Goal: Information Seeking & Learning: Check status

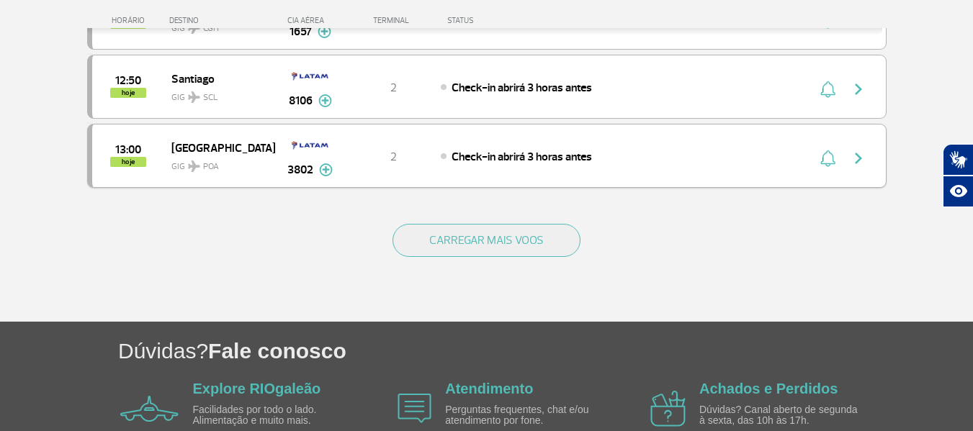
scroll to position [1368, 0]
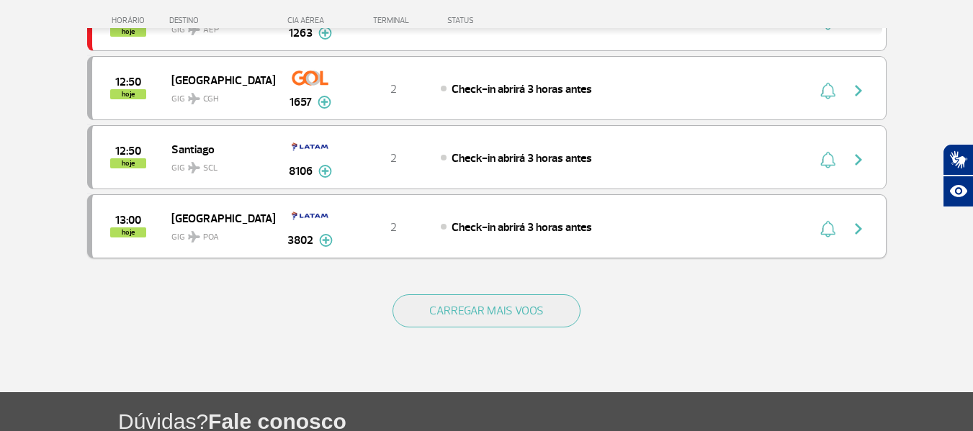
click at [857, 232] on img "button" at bounding box center [858, 228] width 17 height 17
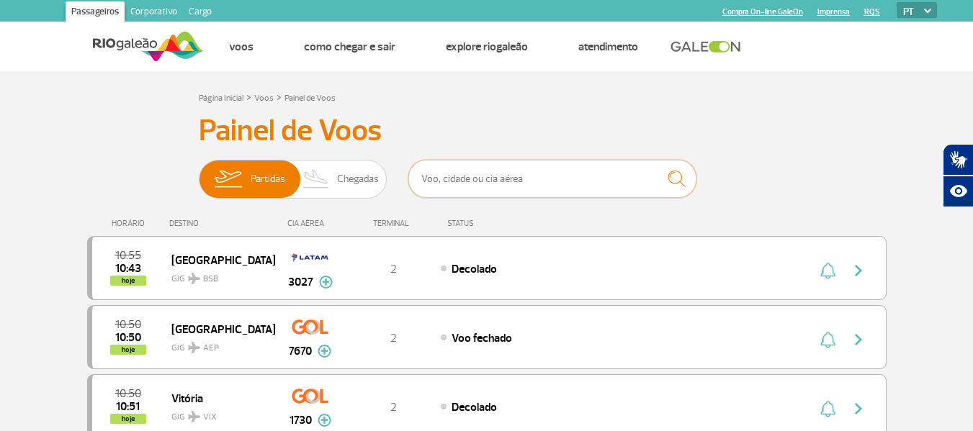
click at [495, 186] on input "text" at bounding box center [552, 179] width 288 height 38
type input "4673"
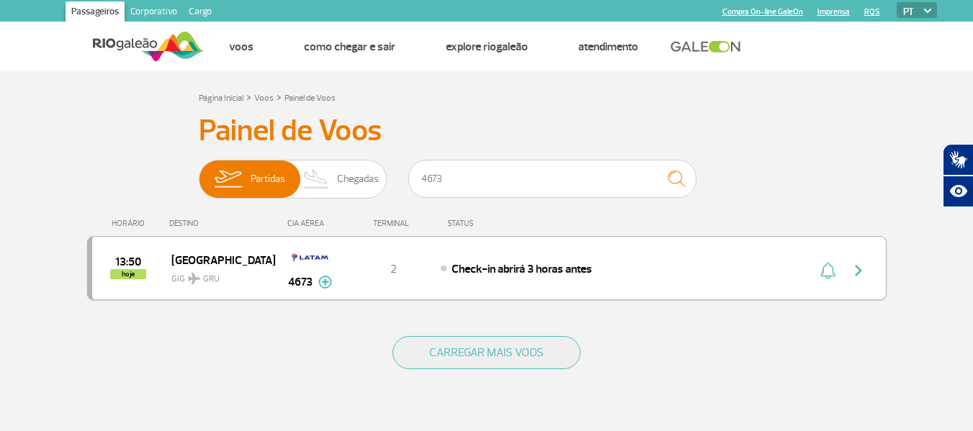
click at [861, 277] on img "button" at bounding box center [858, 270] width 17 height 17
